Goal: Task Accomplishment & Management: Manage account settings

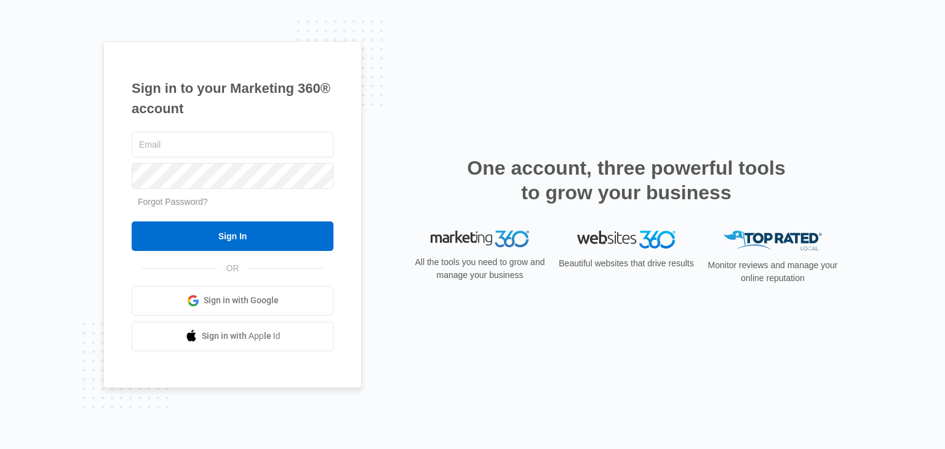
type input "[EMAIL_ADDRESS][DOMAIN_NAME]"
click at [301, 228] on input "Sign In" at bounding box center [233, 236] width 202 height 30
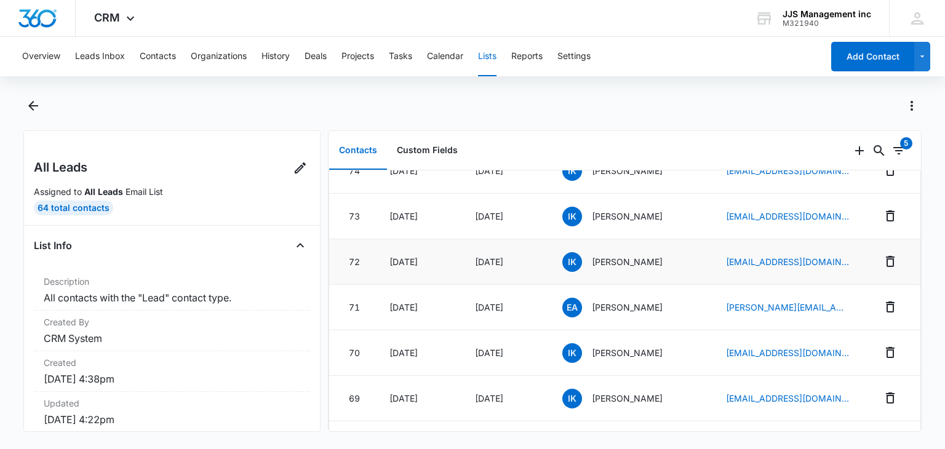
scroll to position [62, 0]
click at [608, 308] on p "Emily Allison" at bounding box center [627, 306] width 71 height 13
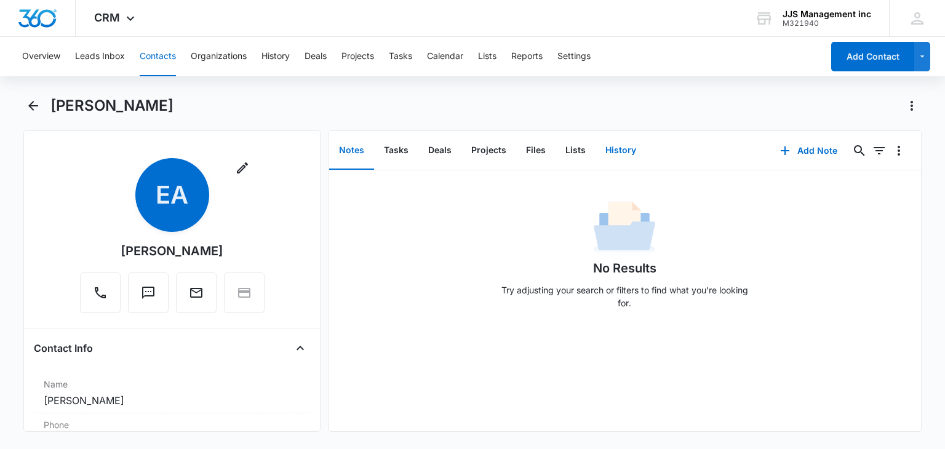
click at [609, 151] on button "History" at bounding box center [620, 151] width 50 height 38
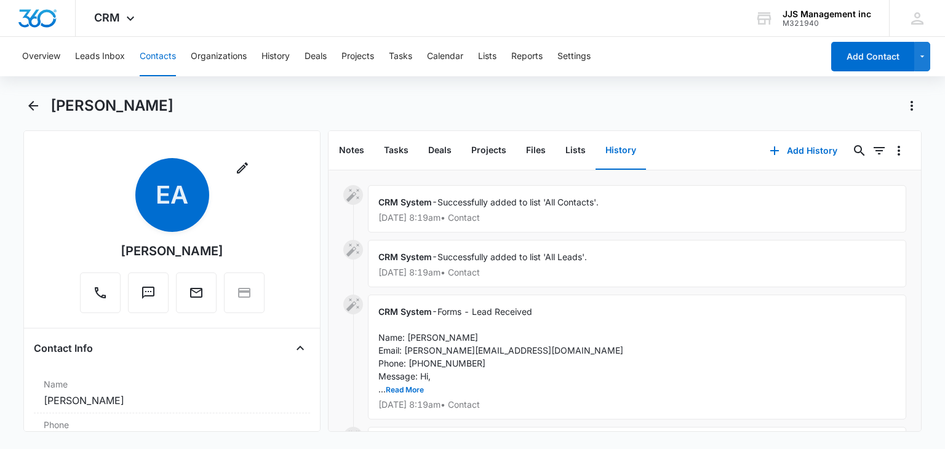
scroll to position [62, 0]
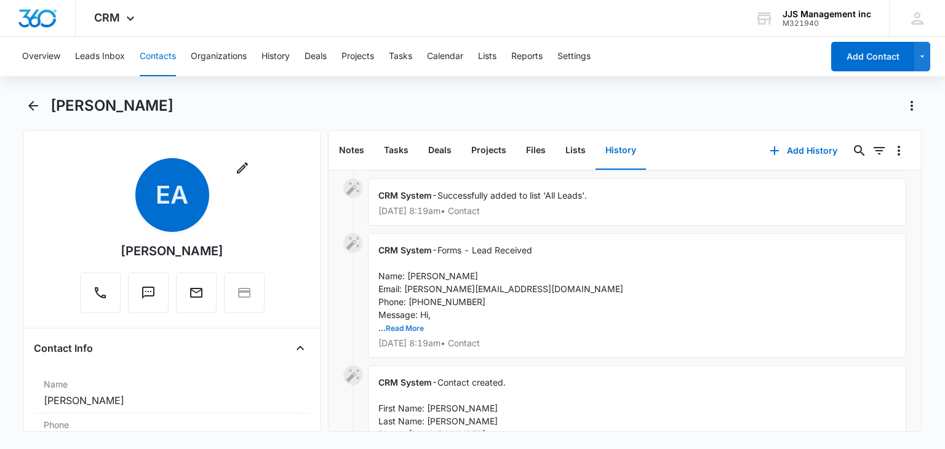
click at [404, 329] on button "Read More" at bounding box center [405, 328] width 38 height 7
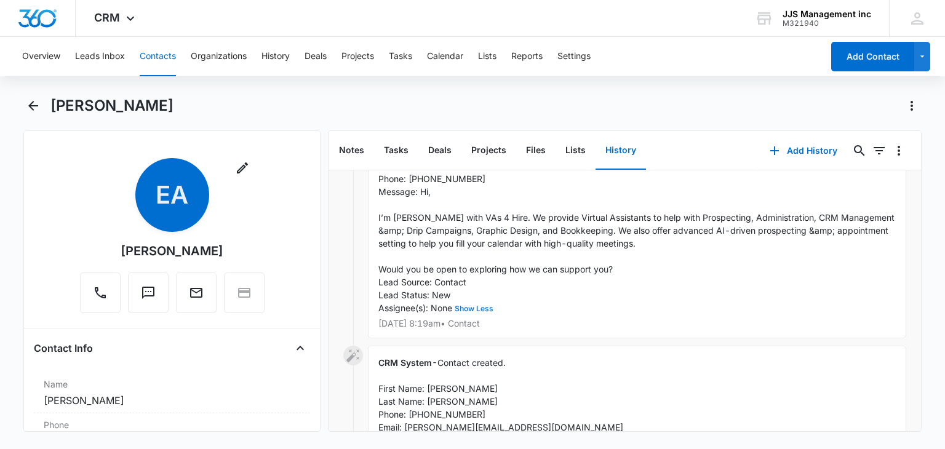
scroll to position [0, 0]
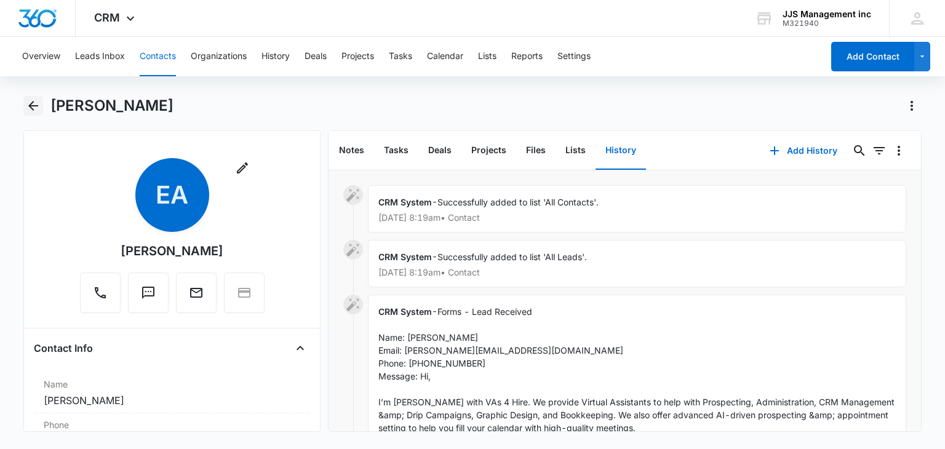
click at [27, 109] on icon "Back" at bounding box center [33, 105] width 15 height 15
